Goal: Find specific page/section

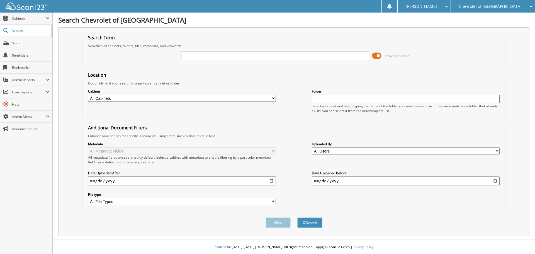
drag, startPoint x: 0, startPoint y: 0, endPoint x: 230, endPoint y: 53, distance: 235.8
click at [230, 53] on input "text" at bounding box center [275, 56] width 188 height 8
type input "T25175"
click at [297, 217] on button "Search" at bounding box center [309, 222] width 25 height 10
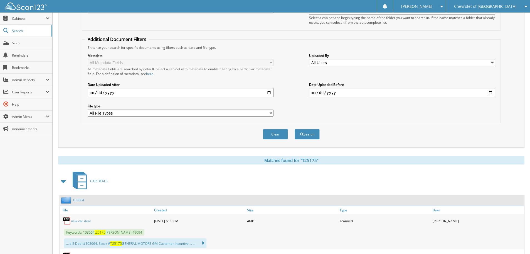
scroll to position [139, 0]
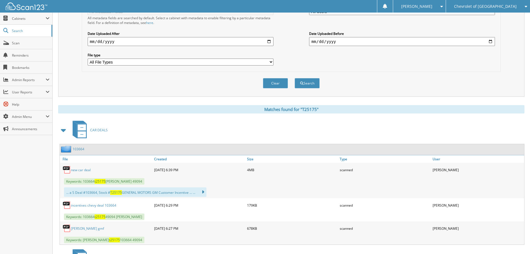
click at [77, 170] on link "new car deal" at bounding box center [81, 169] width 20 height 5
click at [228, 91] on div "Clear Search" at bounding box center [291, 83] width 419 height 23
